Goal: Information Seeking & Learning: Learn about a topic

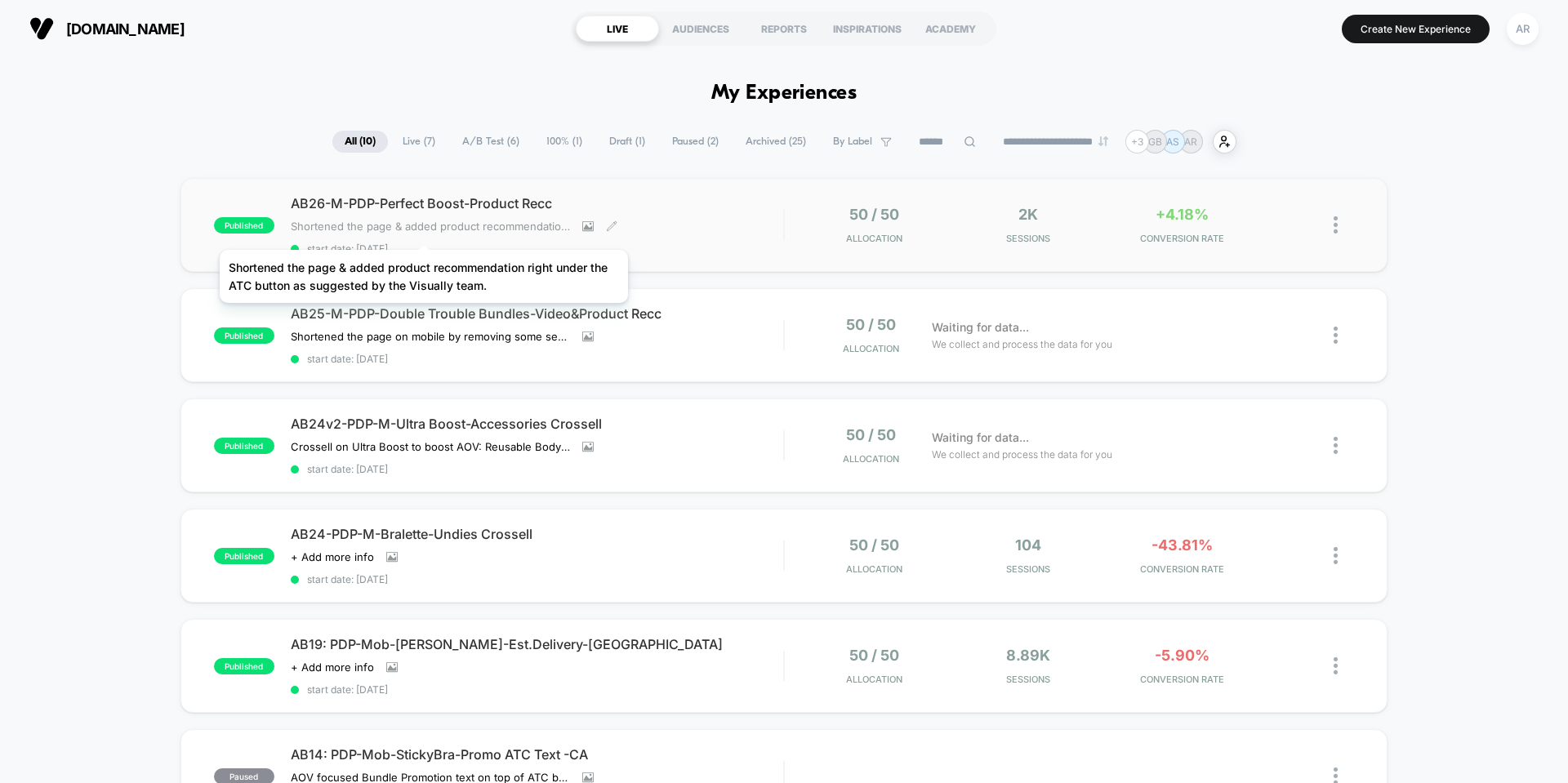
click at [423, 229] on span "Shortened the page & added product recommendation right under the ATC button as…" at bounding box center [431, 226] width 280 height 13
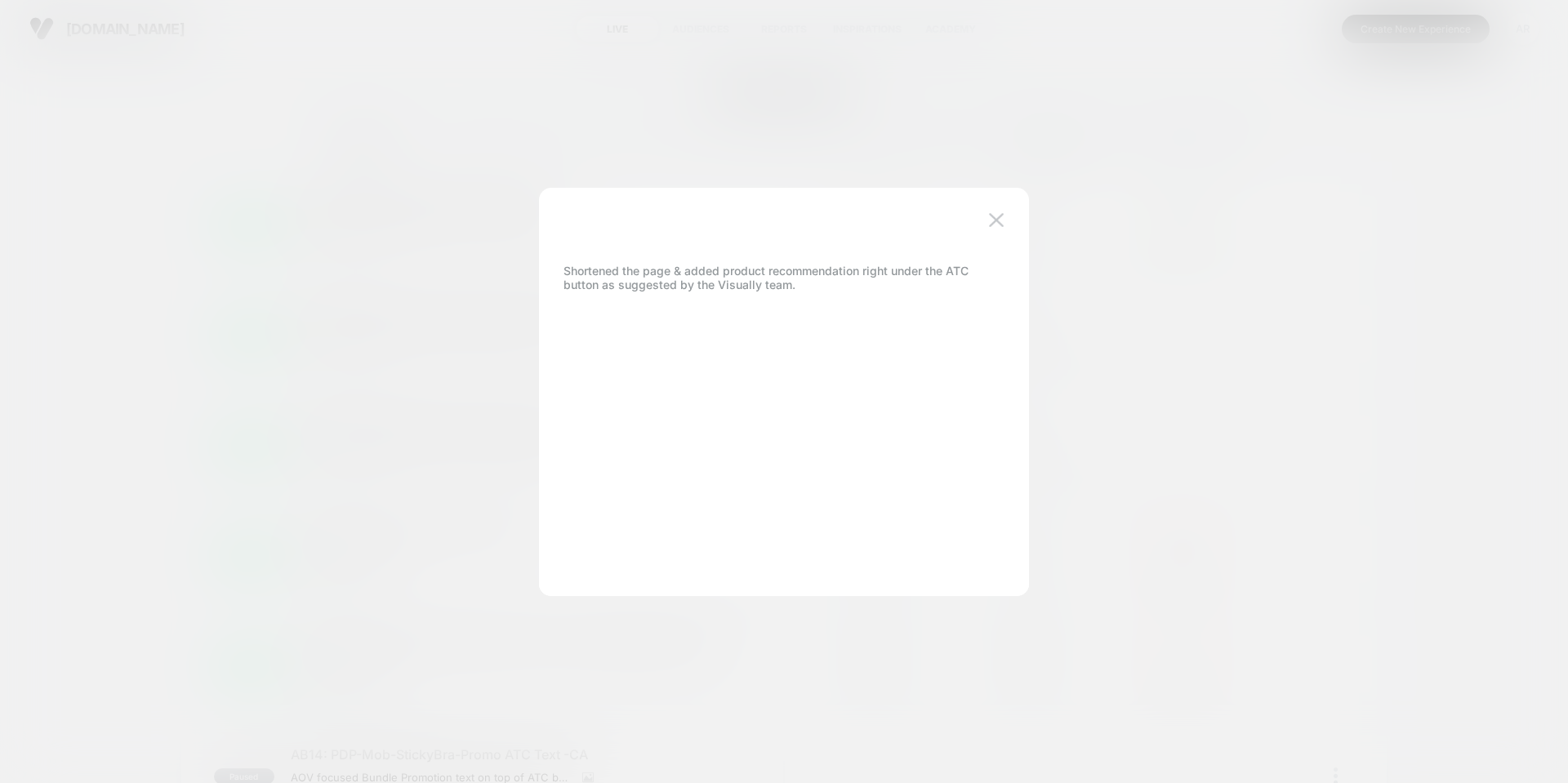
click at [304, 234] on div at bounding box center [784, 391] width 1568 height 783
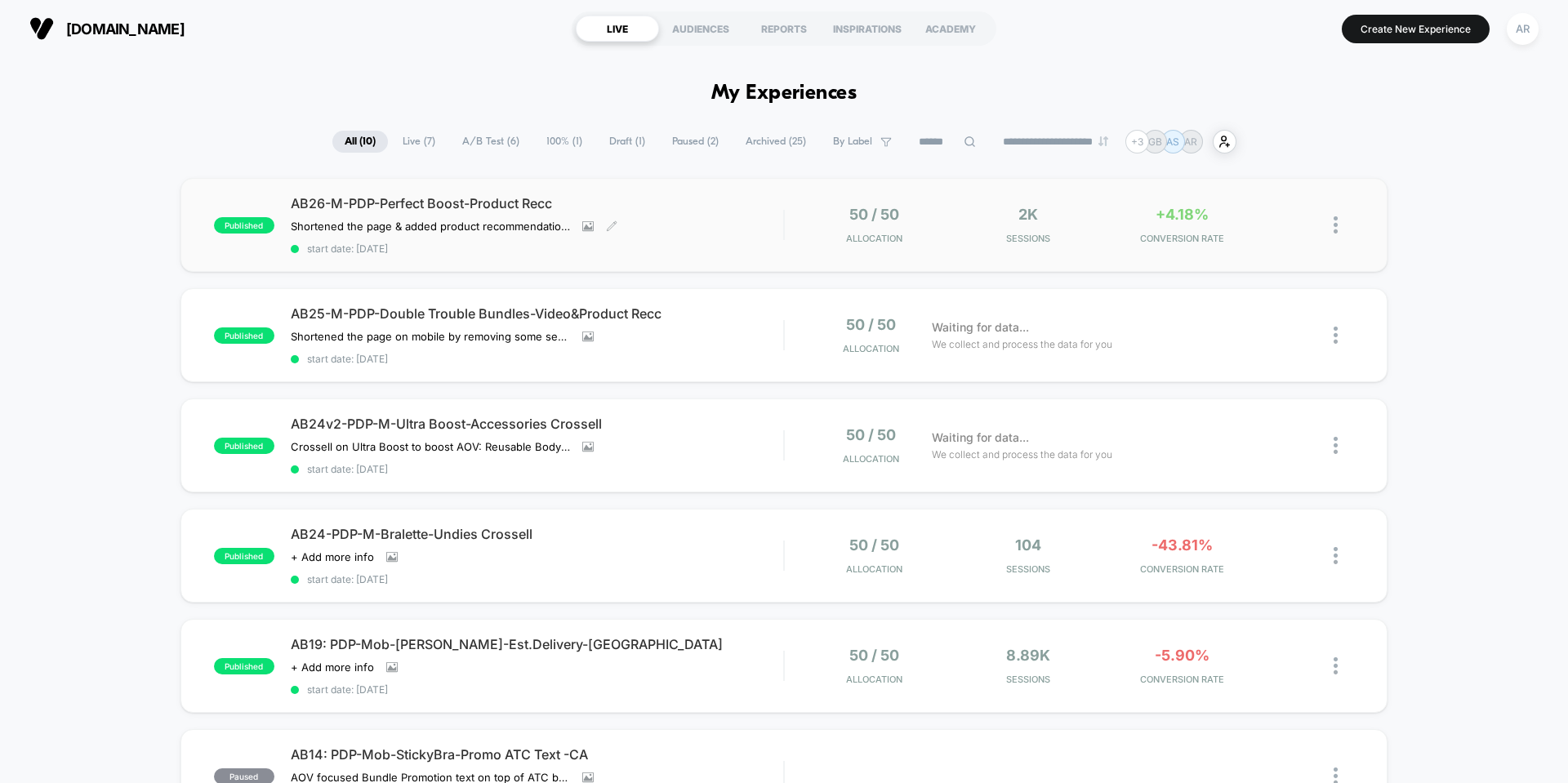
click at [320, 204] on span "AB26-M-PDP-Perfect Boost-Product Recc" at bounding box center [538, 203] width 493 height 16
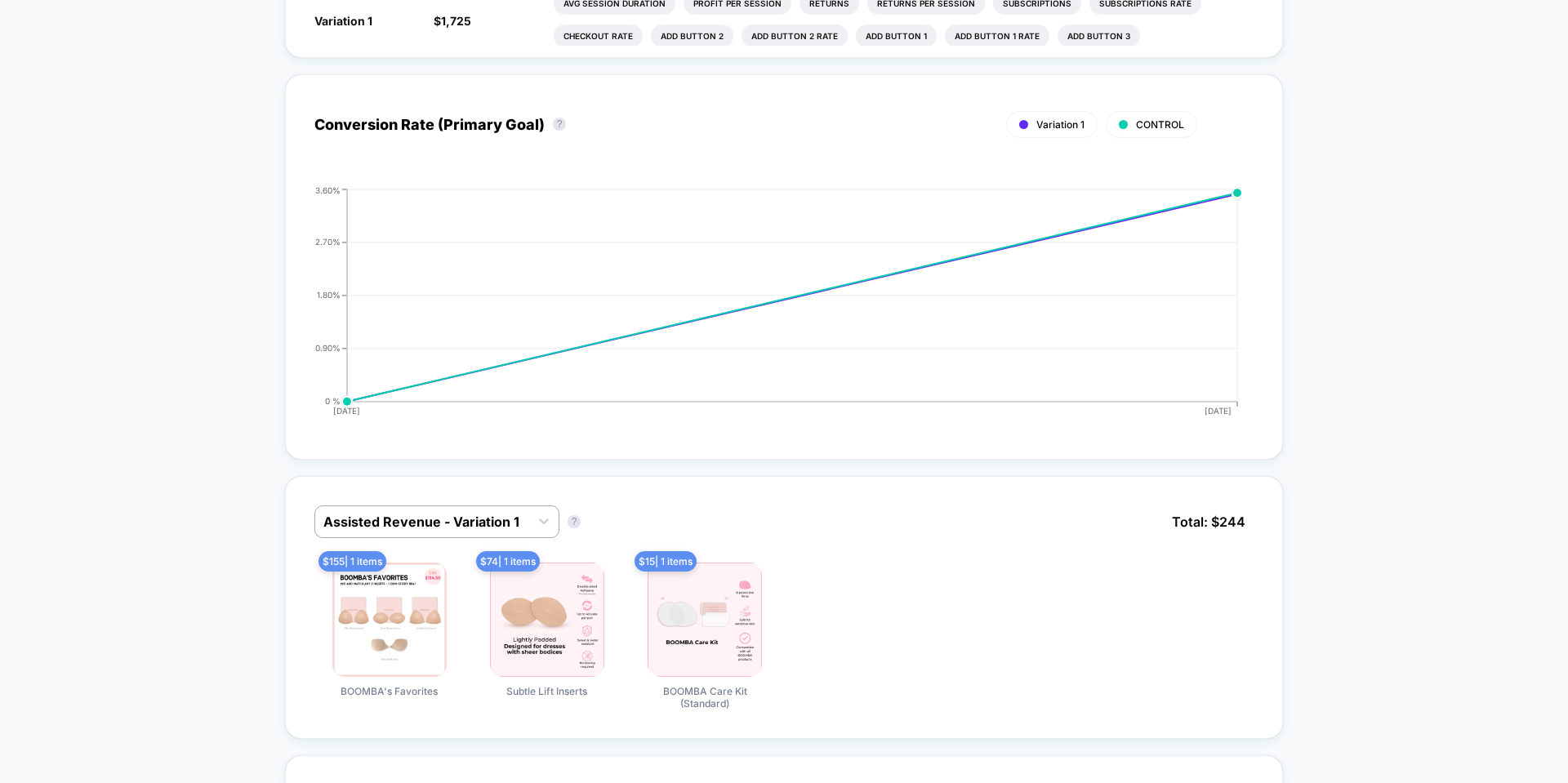
scroll to position [1224, 0]
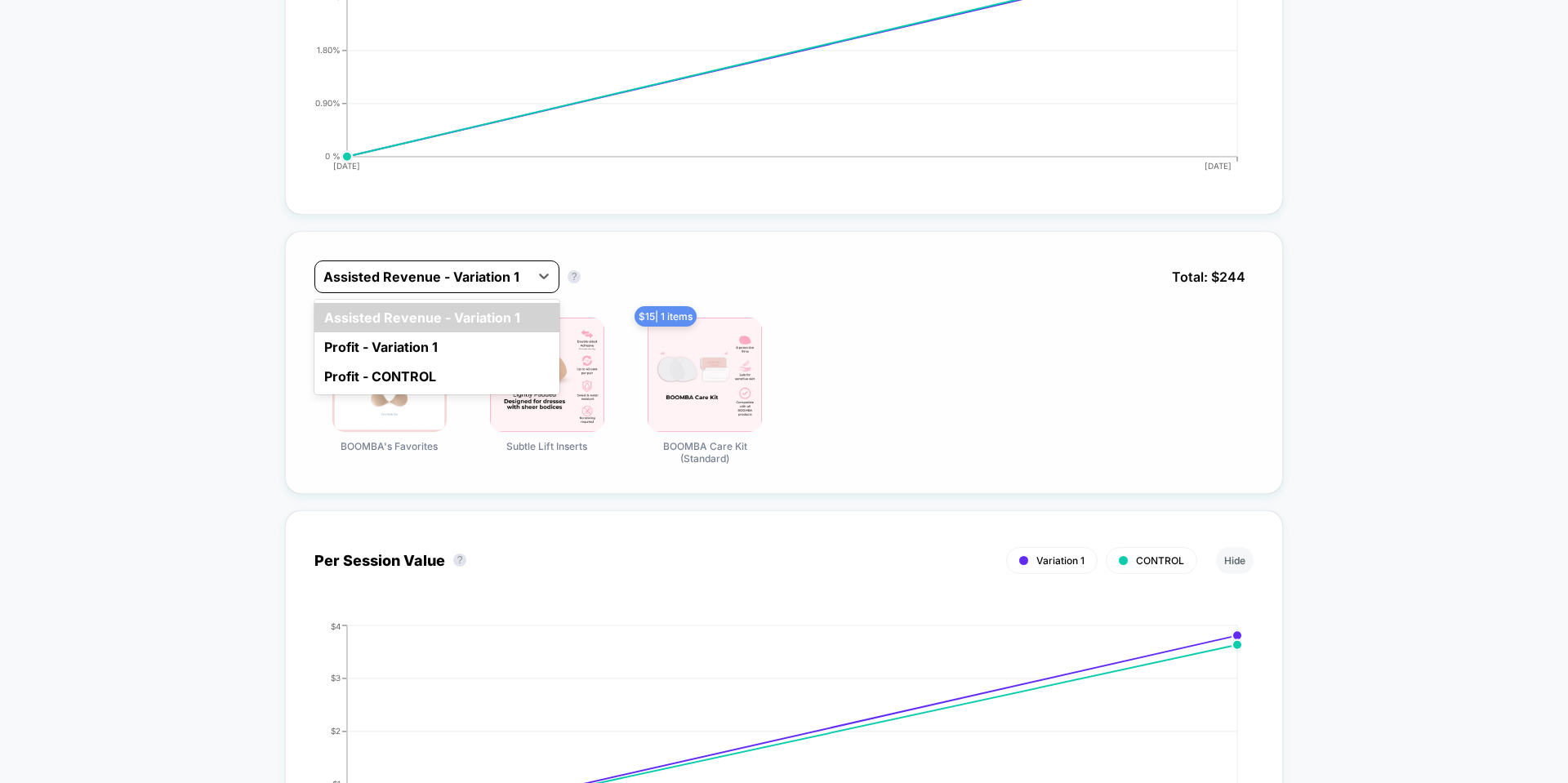
click at [485, 268] on div at bounding box center [422, 277] width 198 height 20
click at [459, 369] on div "Profit - CONTROL" at bounding box center [436, 376] width 245 height 29
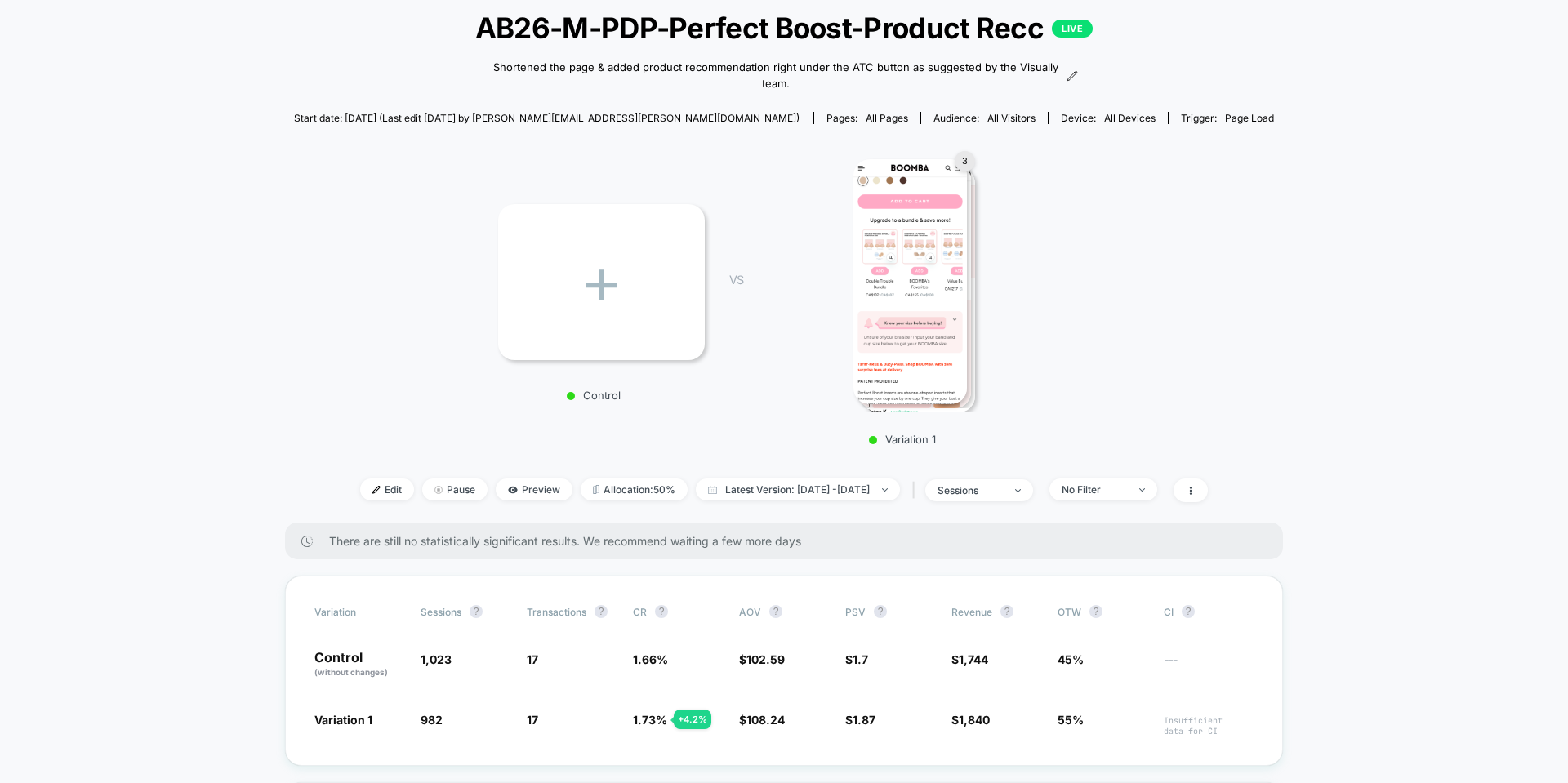
scroll to position [0, 0]
